Goal: Transaction & Acquisition: Purchase product/service

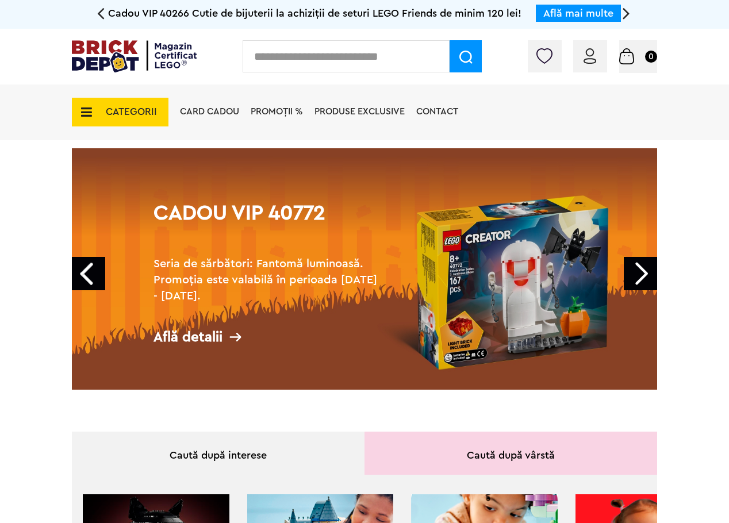
click at [652, 279] on link "Next" at bounding box center [640, 273] width 33 height 33
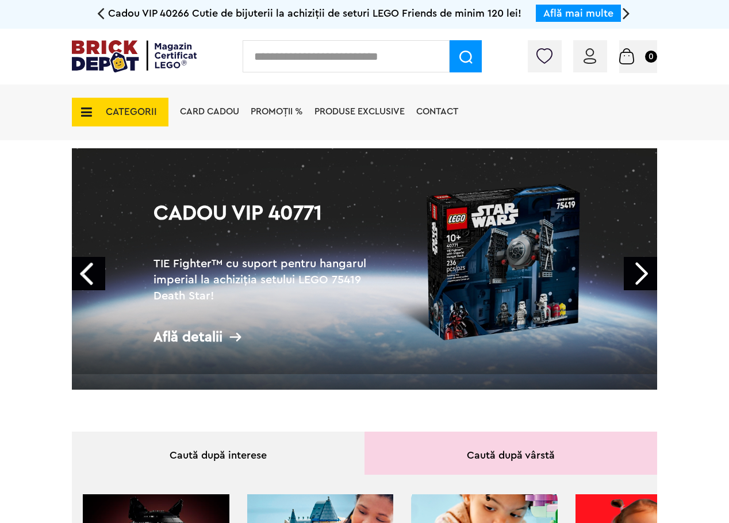
click at [652, 279] on link "Next" at bounding box center [640, 273] width 33 height 33
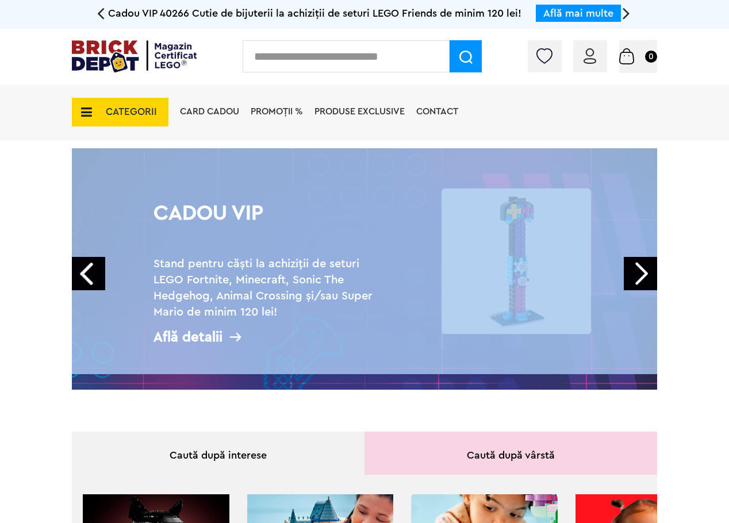
click at [652, 279] on link "Next" at bounding box center [640, 273] width 33 height 33
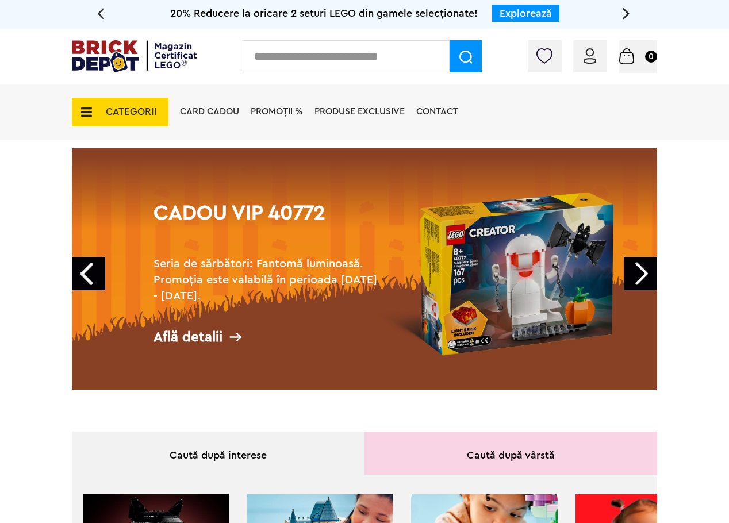
click at [274, 53] on input "text" at bounding box center [346, 56] width 207 height 32
type input "*******"
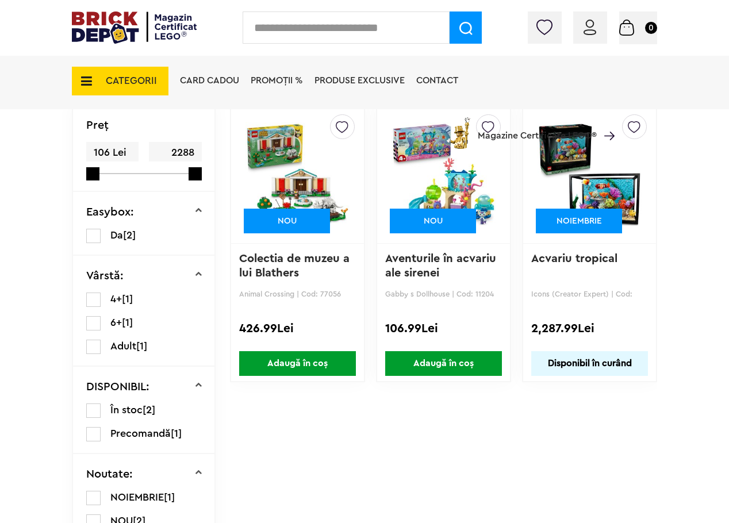
scroll to position [172, 0]
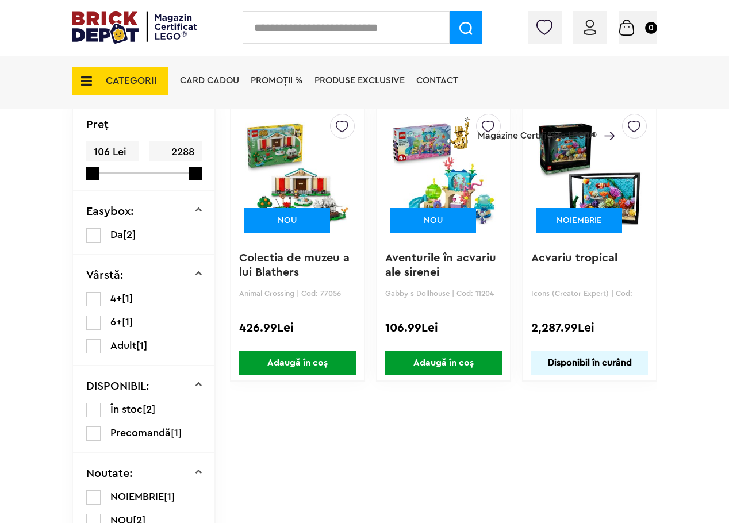
click at [613, 195] on img at bounding box center [589, 173] width 104 height 161
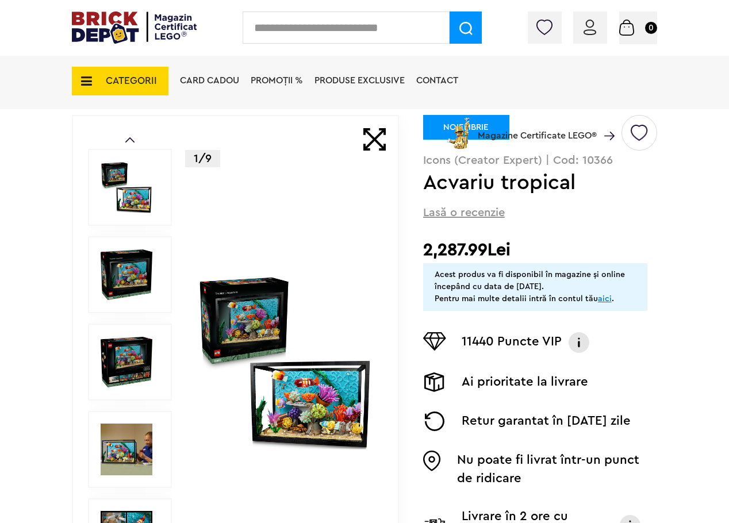
scroll to position [115, 0]
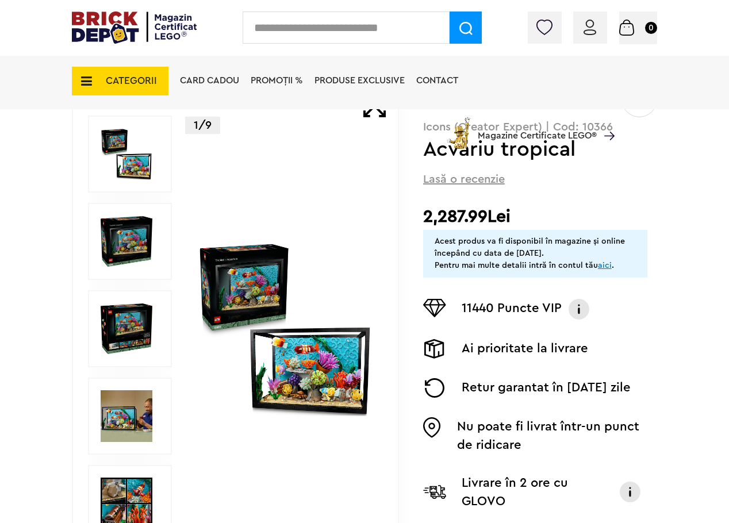
click at [143, 407] on img at bounding box center [127, 416] width 52 height 52
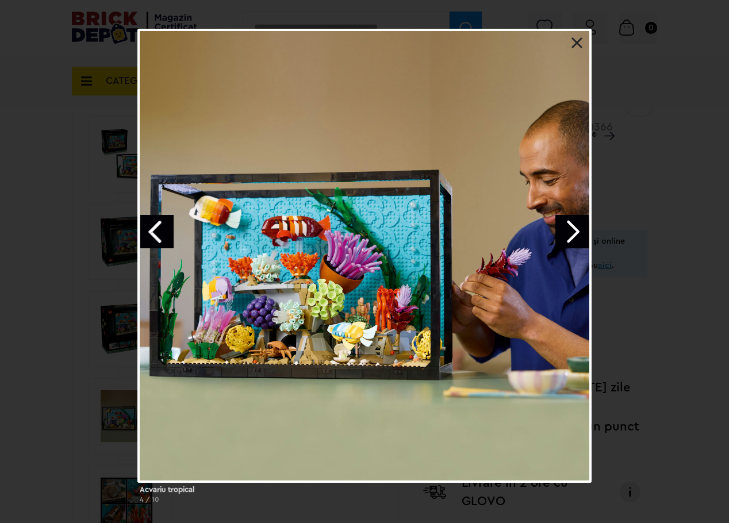
click at [572, 237] on link "Next image" at bounding box center [571, 231] width 33 height 33
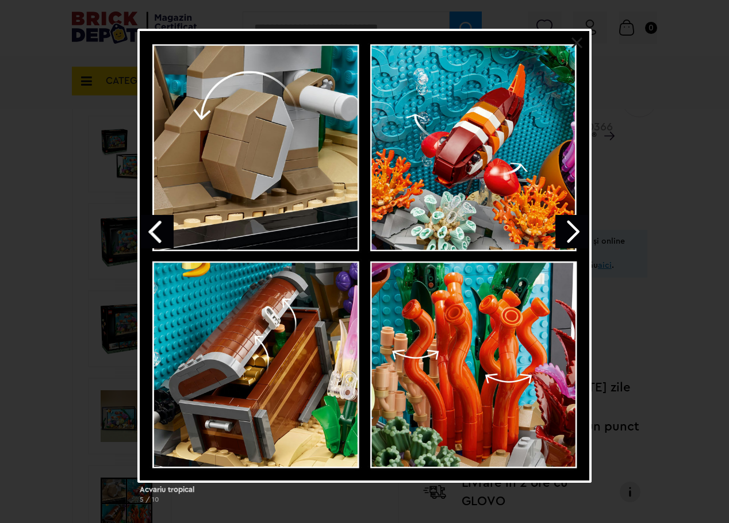
click at [572, 237] on link "Next image" at bounding box center [571, 231] width 33 height 33
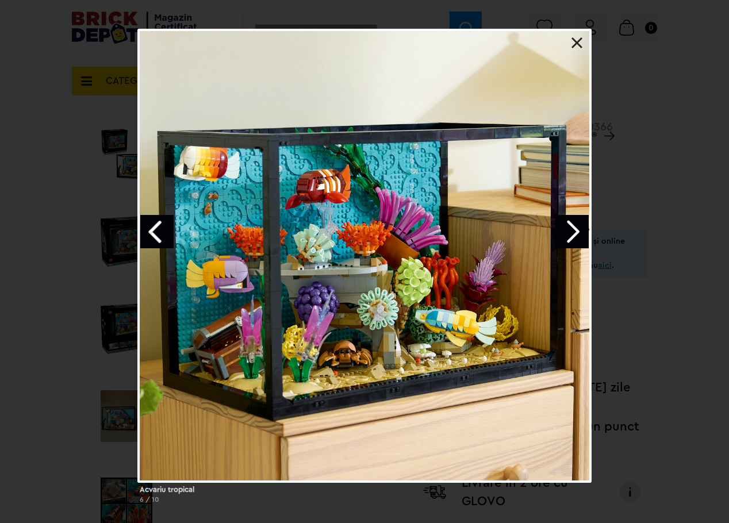
click at [572, 237] on link "Next image" at bounding box center [571, 231] width 33 height 33
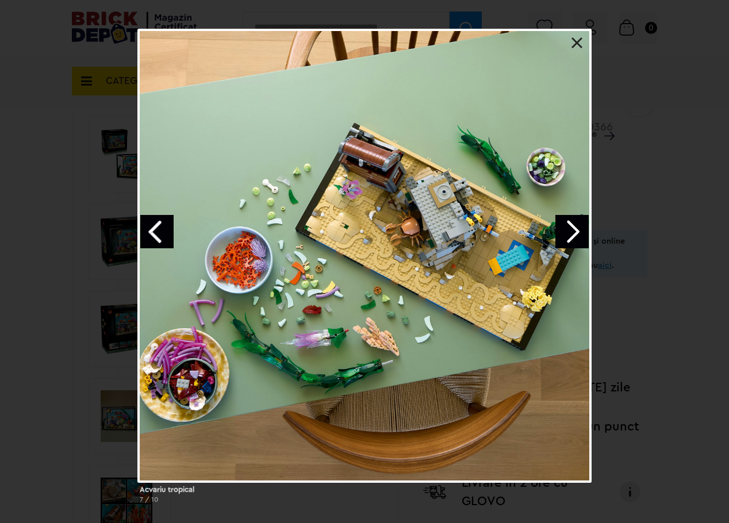
click at [572, 237] on link "Next image" at bounding box center [571, 231] width 33 height 33
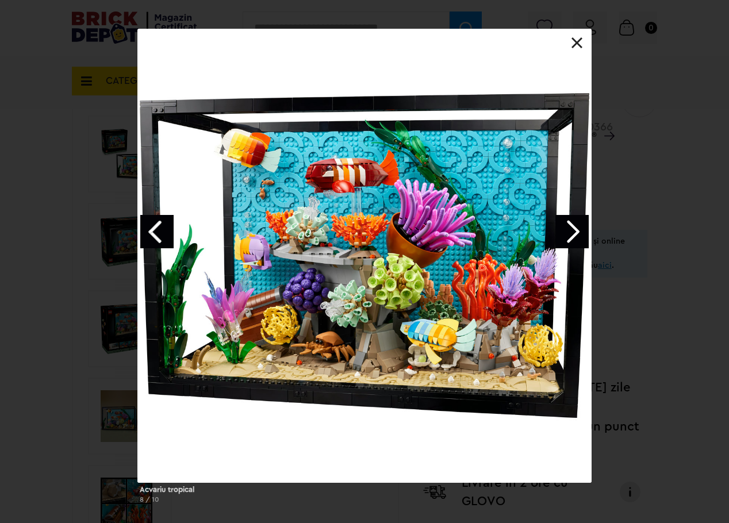
click at [572, 237] on link "Next image" at bounding box center [571, 231] width 33 height 33
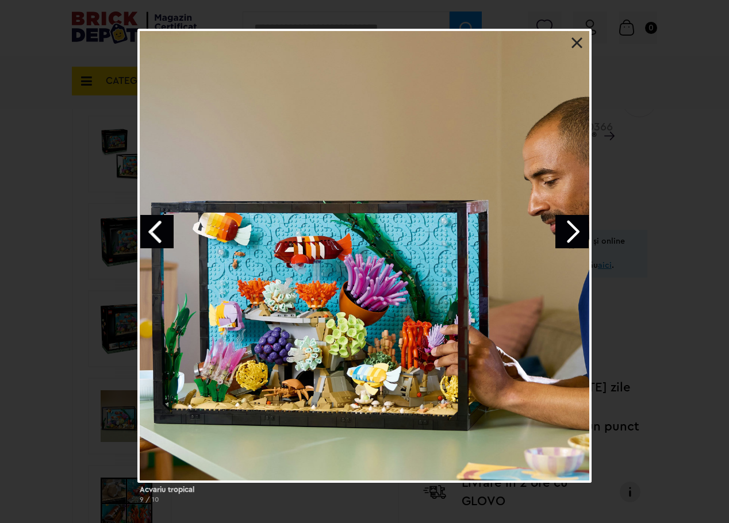
click at [572, 237] on link "Next image" at bounding box center [571, 231] width 33 height 33
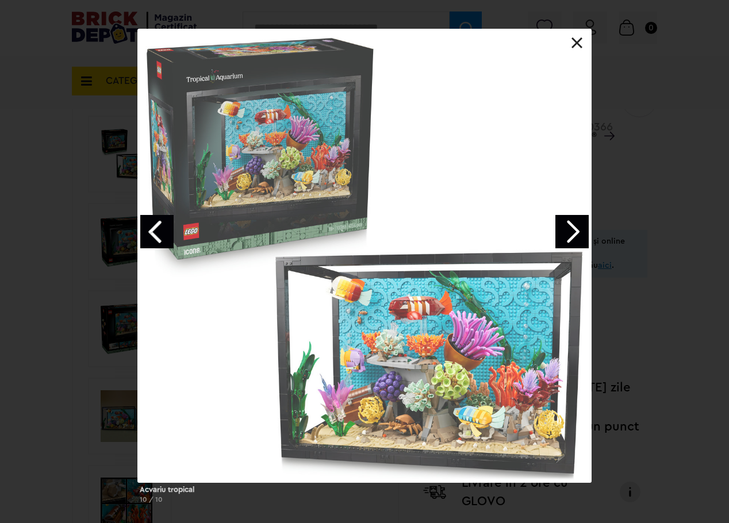
click at [572, 237] on link "Next image" at bounding box center [571, 231] width 33 height 33
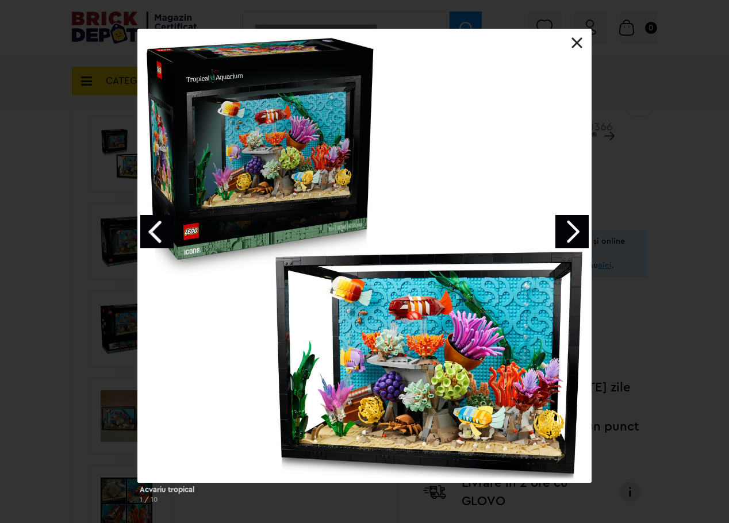
click at [667, 177] on div "Acvariu tropical 1 / 10" at bounding box center [364, 271] width 729 height 484
